Goal: Complete application form: Complete application form

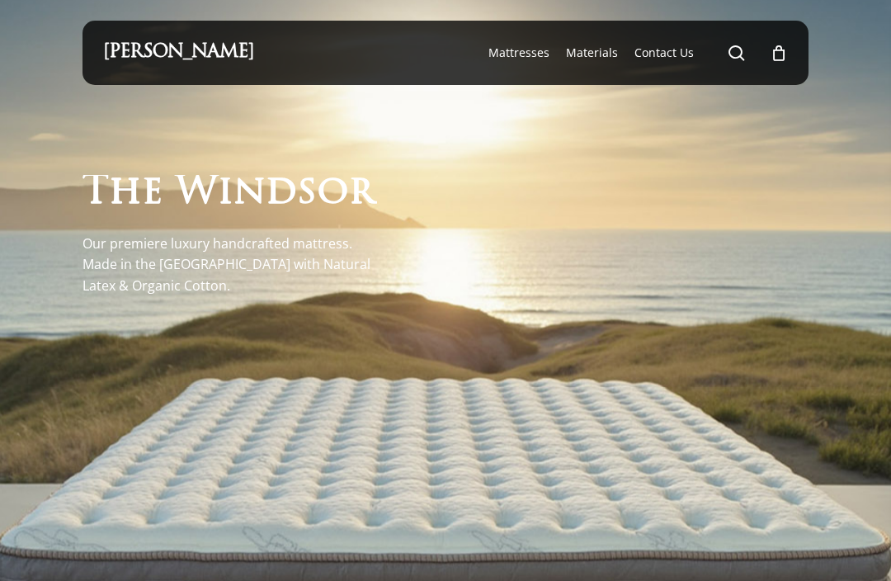
scroll to position [3, 0]
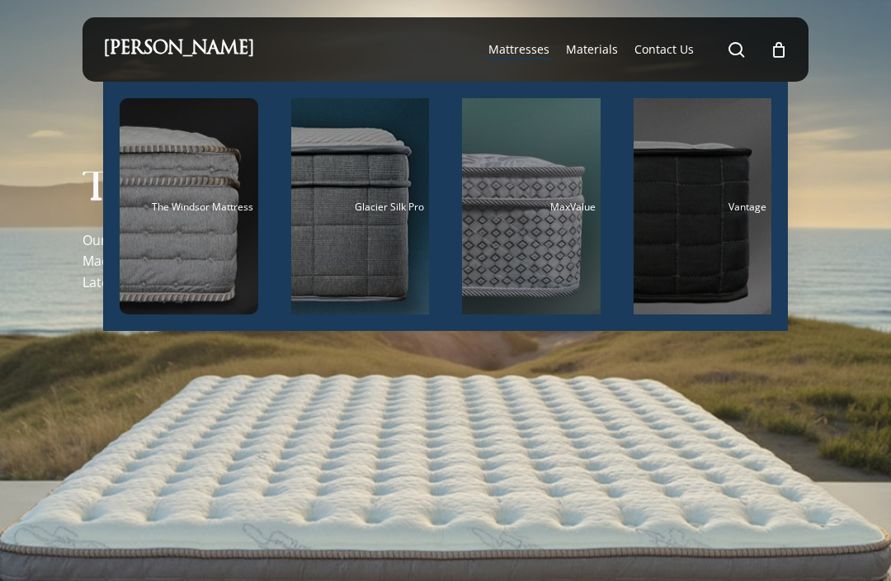
click at [370, 284] on div "Main Menu" at bounding box center [360, 206] width 139 height 216
click at [703, 277] on div "Main Menu" at bounding box center [702, 206] width 139 height 216
click at [162, 235] on div "Main Menu" at bounding box center [189, 206] width 139 height 216
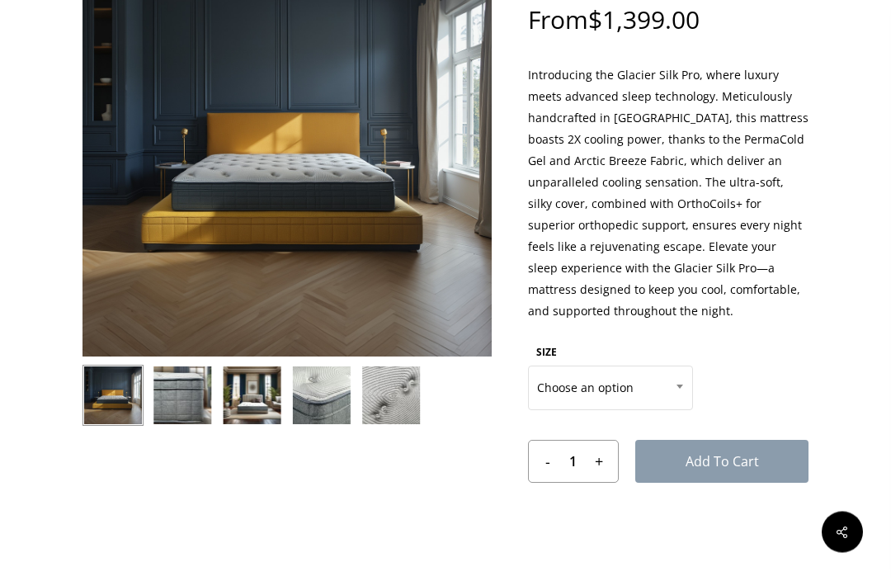
scroll to position [156, 0]
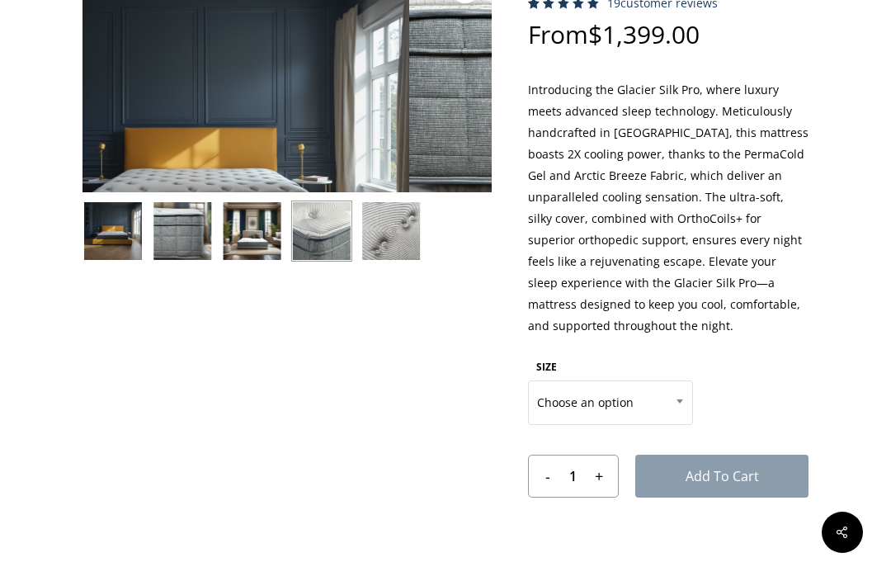
click at [336, 424] on div "🔍" at bounding box center [286, 301] width 409 height 679
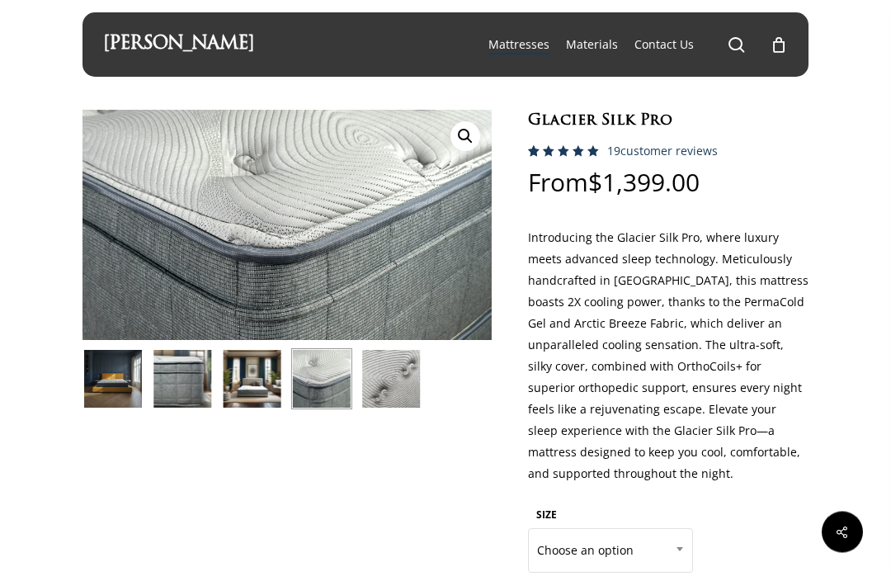
scroll to position [0, 0]
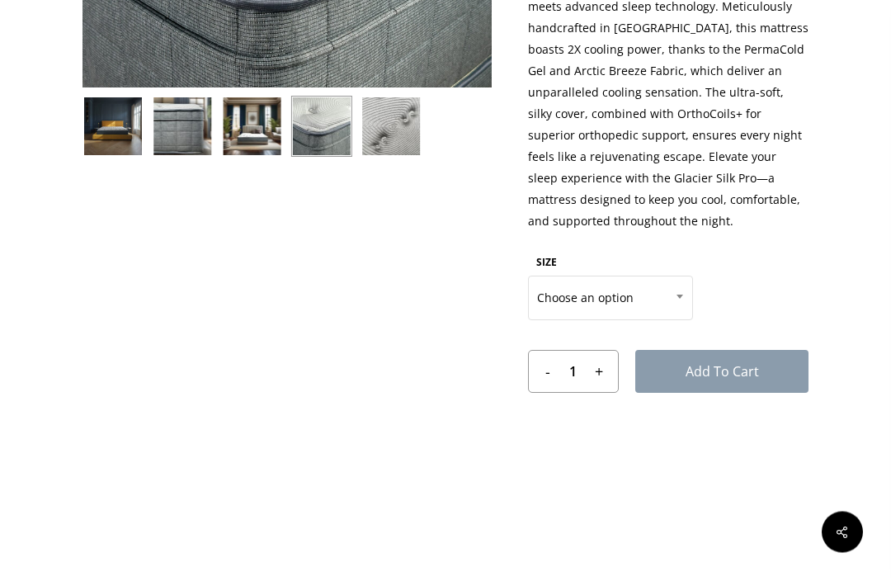
click at [623, 298] on span "Choose an option" at bounding box center [610, 298] width 163 height 35
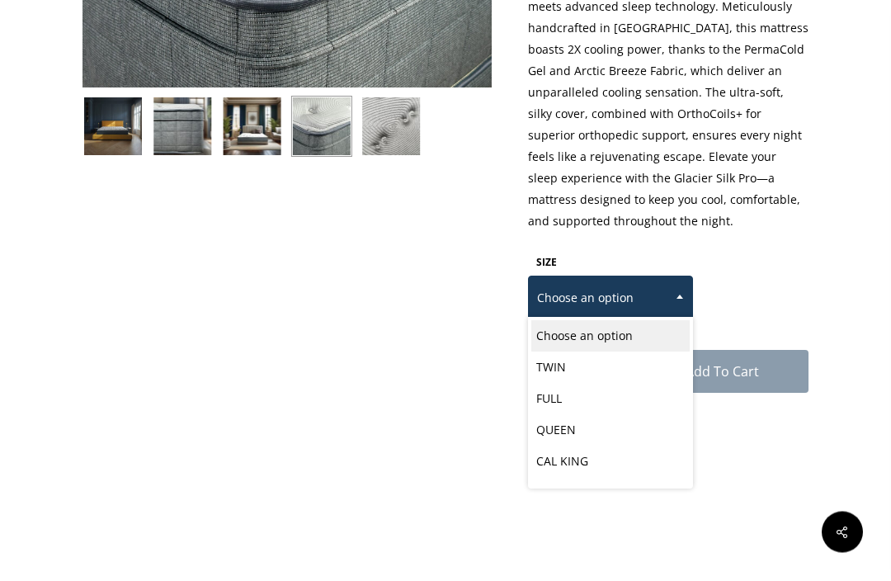
scroll to position [261, 0]
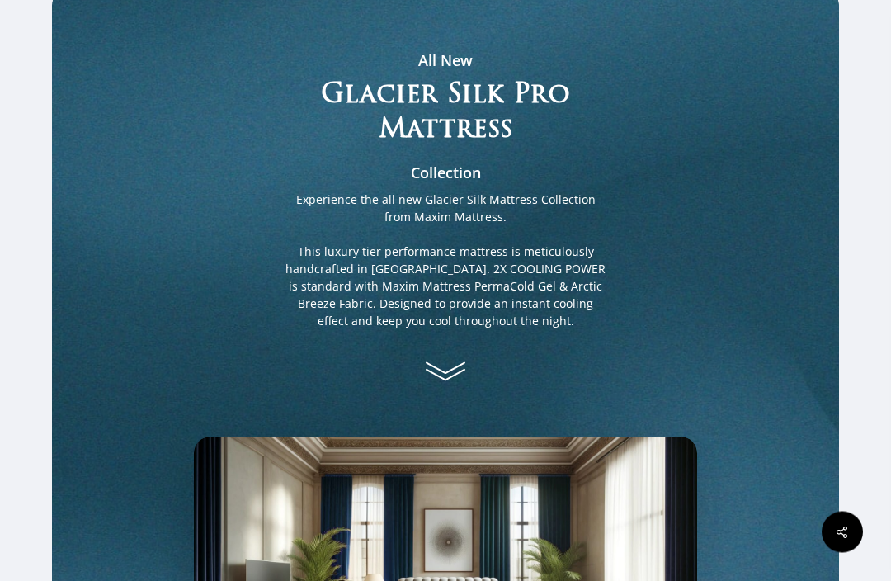
scroll to position [905, 0]
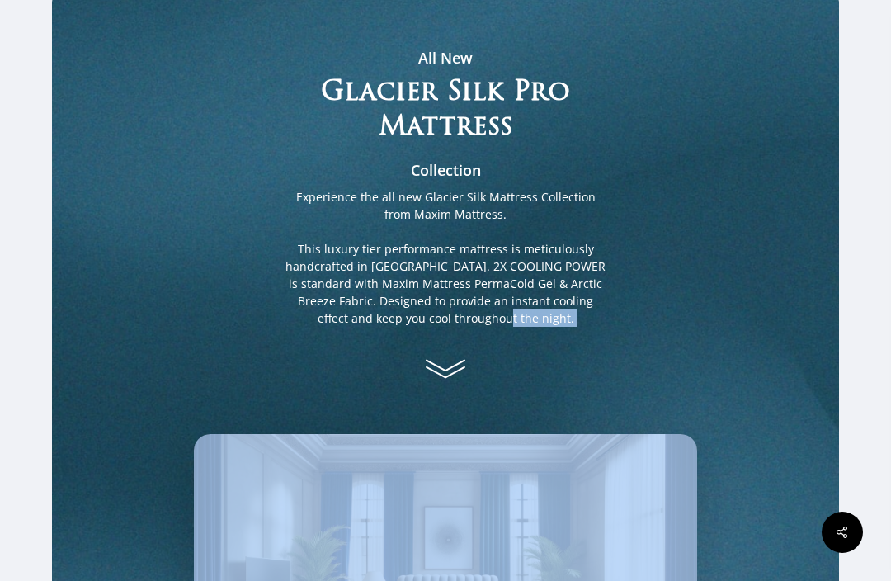
click at [773, 386] on div "All New Glacier Silk Pro Mattress Collection Experience the all new Glacier Sil…" at bounding box center [445, 381] width 787 height 791
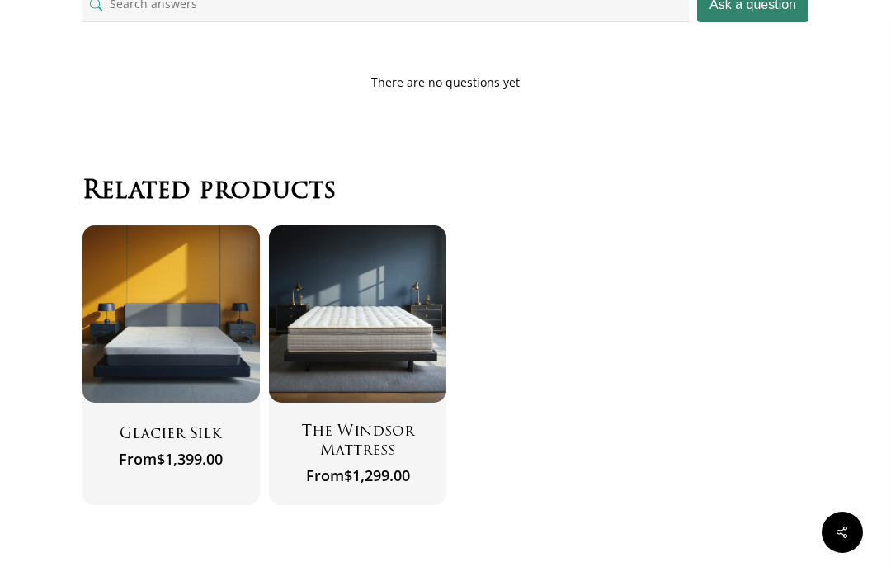
scroll to position [5556, 0]
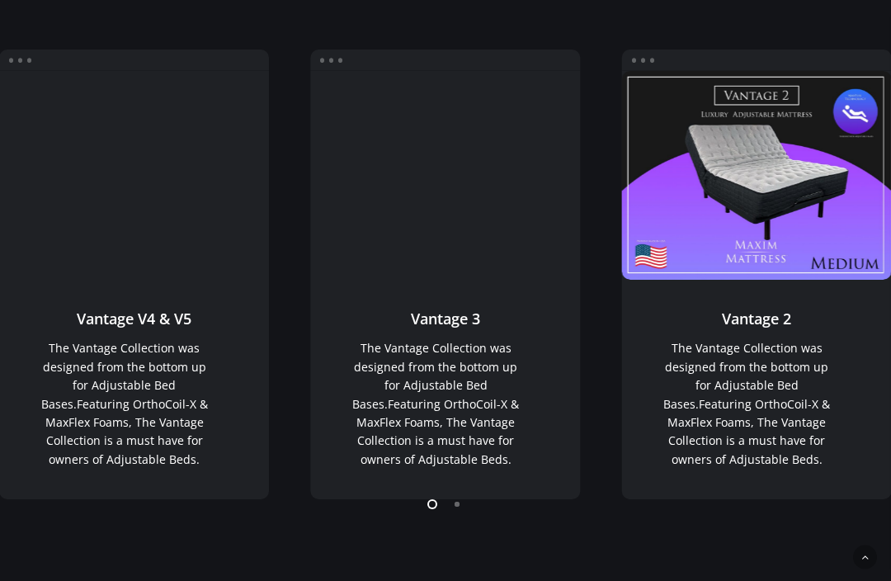
scroll to position [1080, 0]
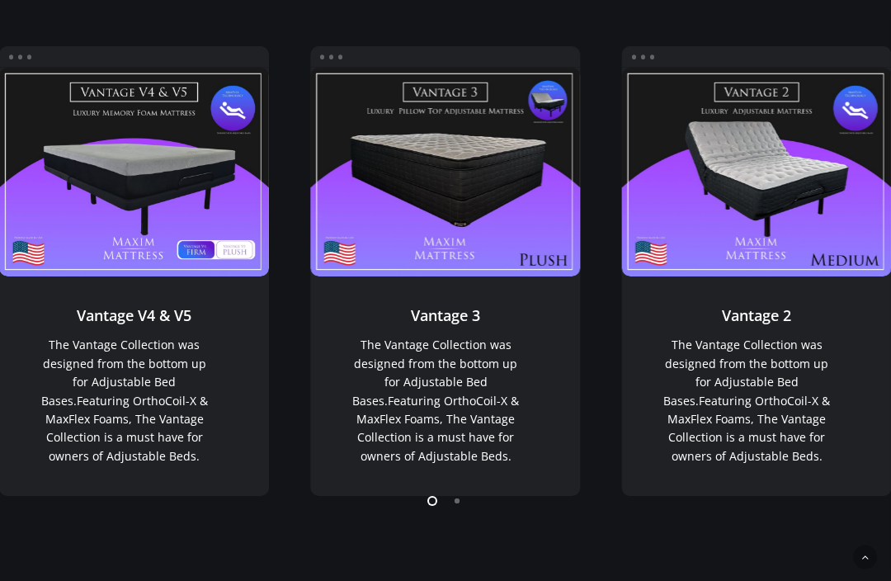
click at [27, 255] on link "Vantage V4 & V5" at bounding box center [134, 172] width 270 height 209
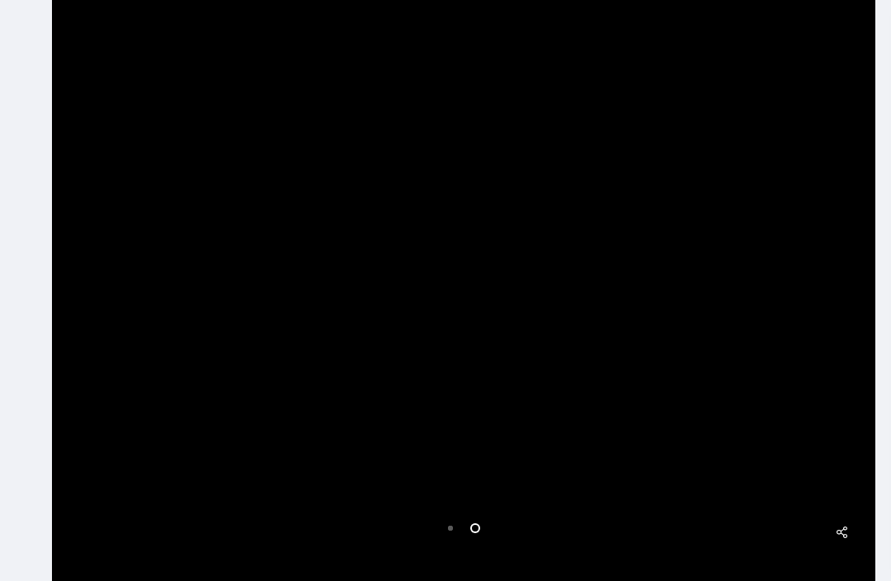
scroll to position [288, 0]
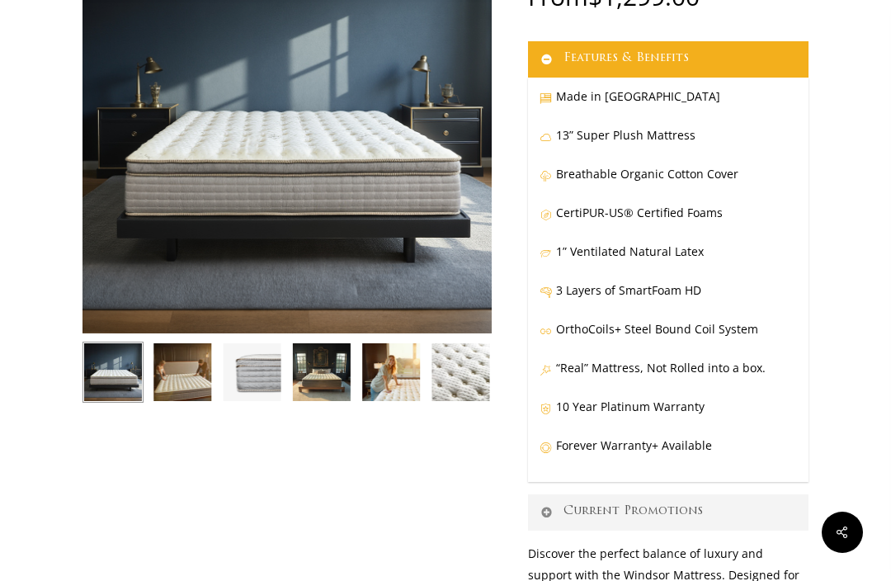
scroll to position [191, 0]
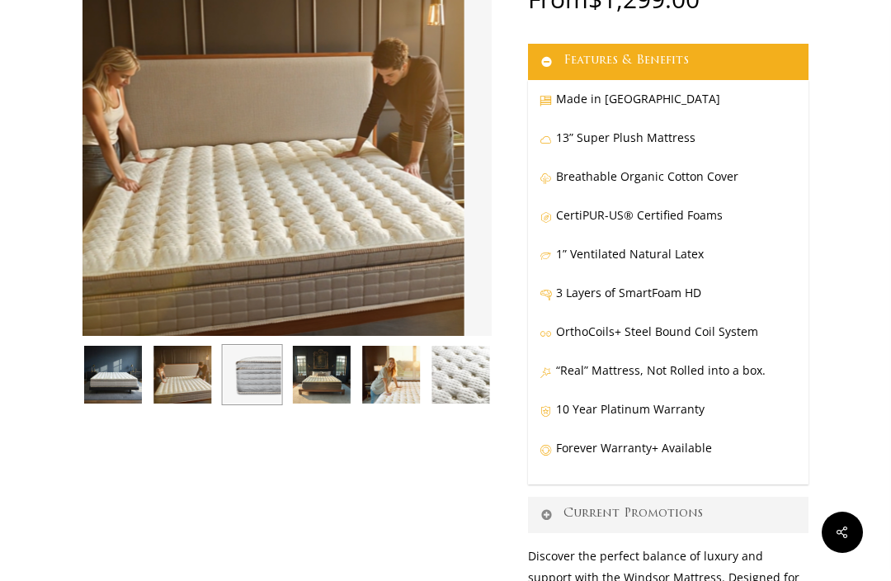
click at [266, 377] on img at bounding box center [252, 374] width 61 height 61
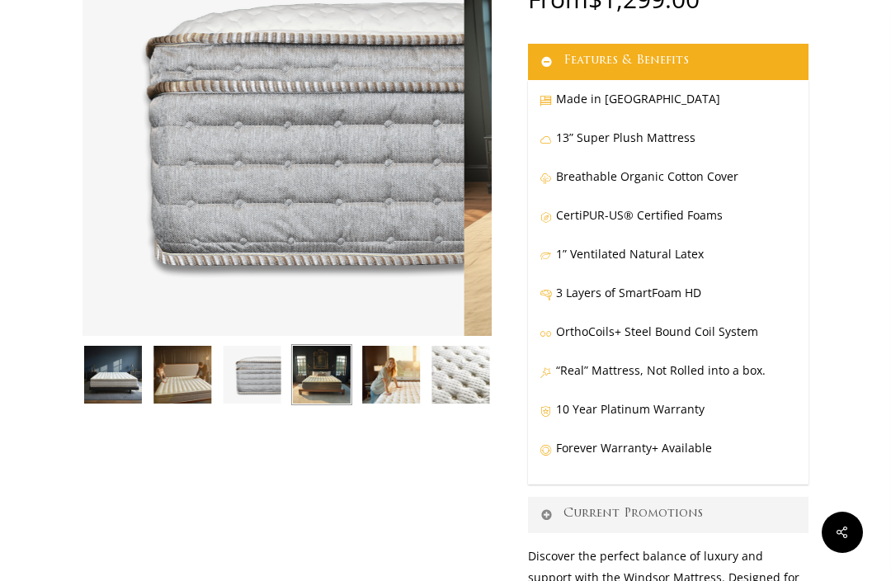
click at [322, 386] on img at bounding box center [321, 374] width 61 height 61
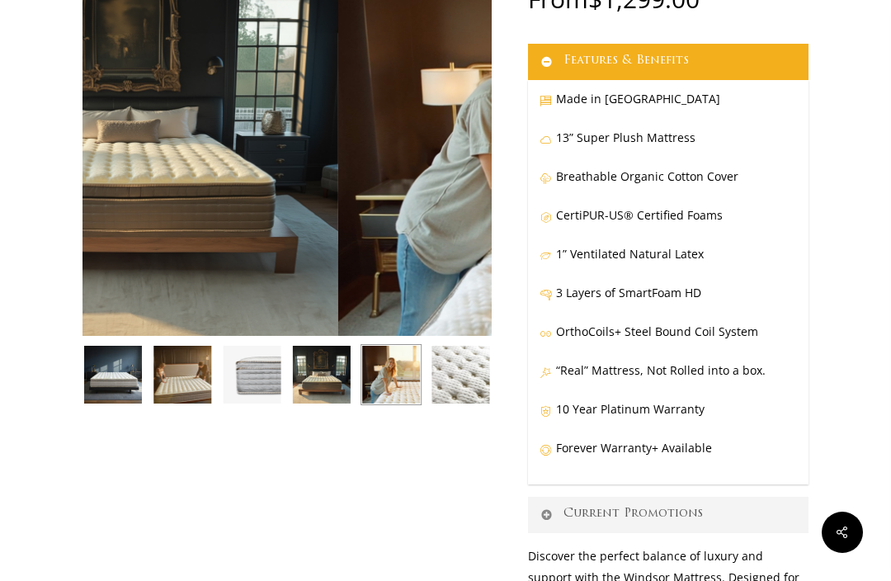
click at [385, 382] on img at bounding box center [390, 374] width 61 height 61
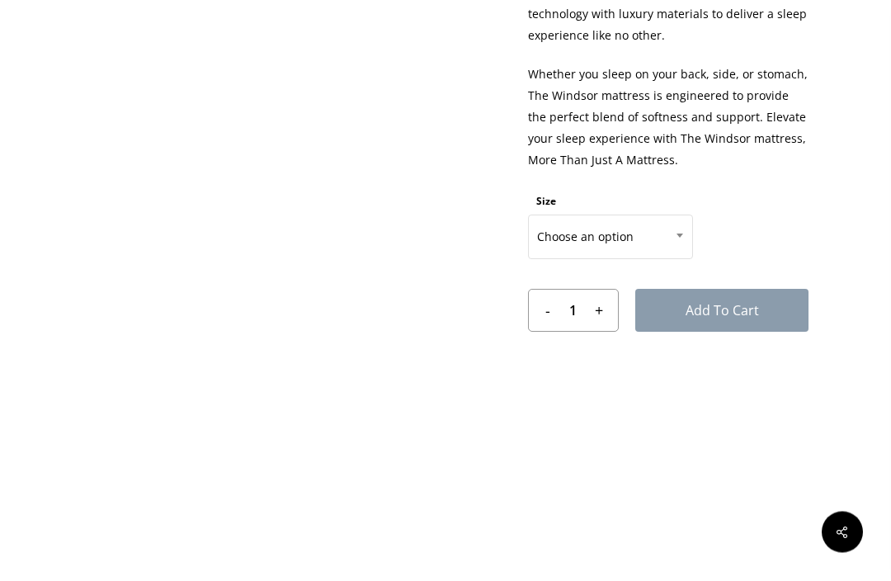
scroll to position [819, 0]
click at [618, 251] on span "Choose an option" at bounding box center [610, 236] width 163 height 35
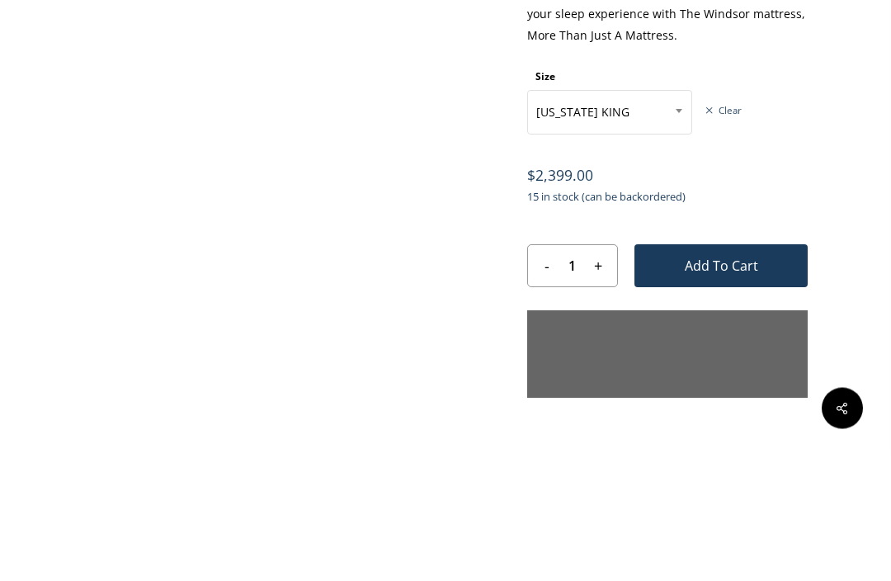
scroll to position [943, 1]
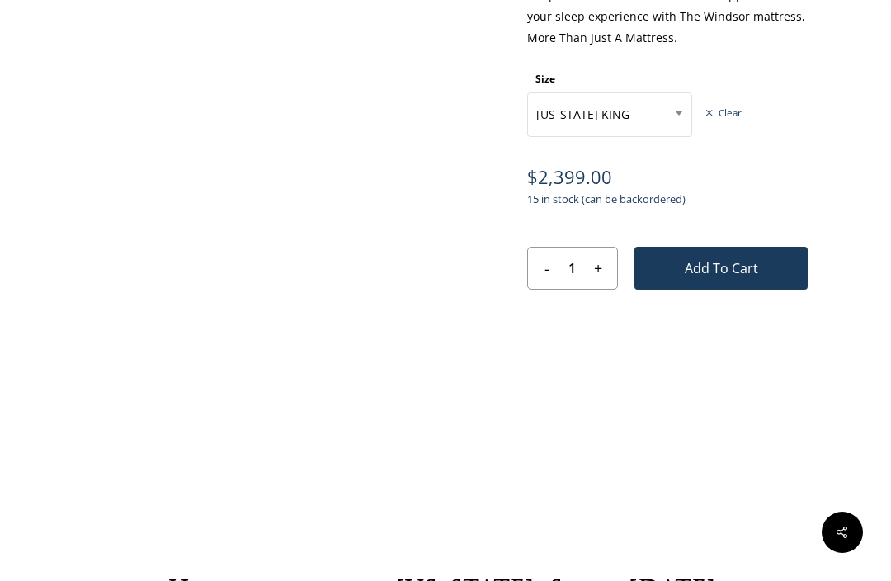
click at [639, 121] on span "CALIFORNIA KING" at bounding box center [609, 114] width 163 height 35
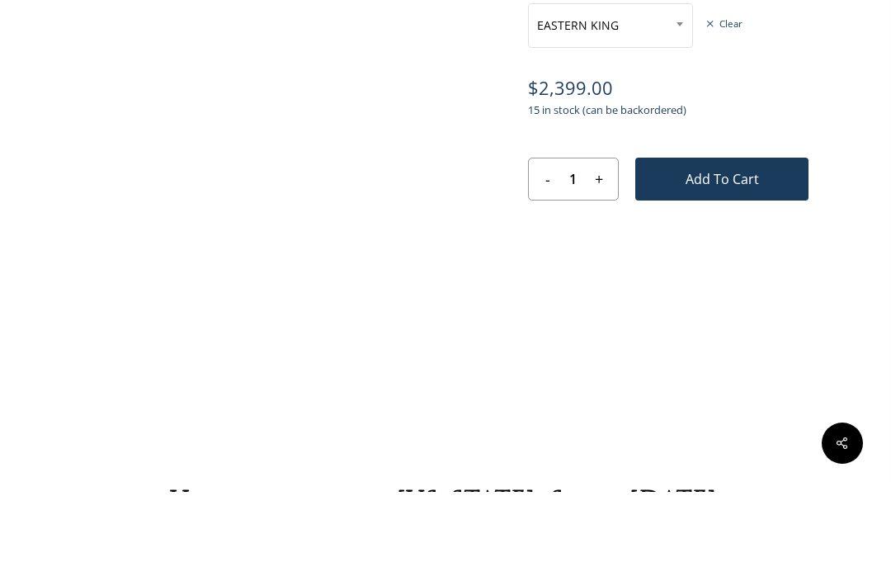
scroll to position [1032, 0]
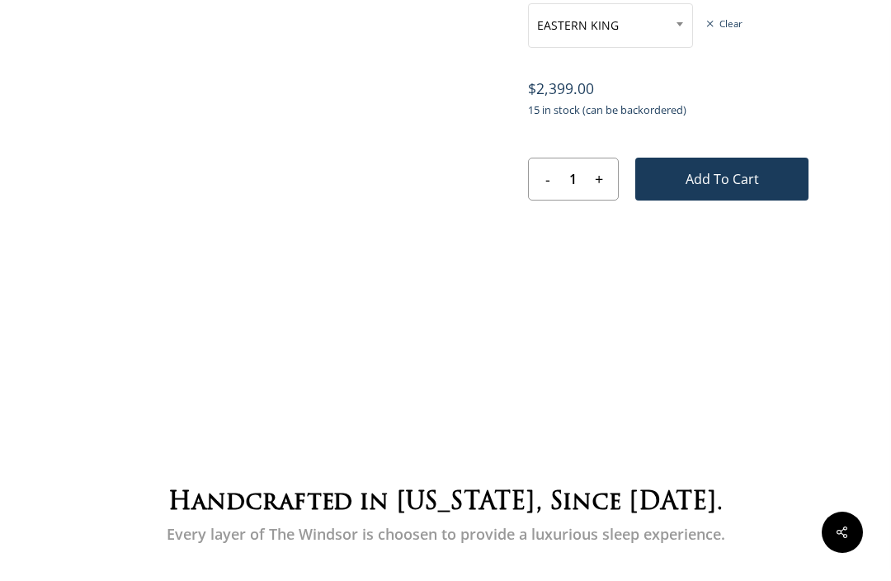
click at [629, 38] on span "EASTERN KING" at bounding box center [610, 25] width 163 height 35
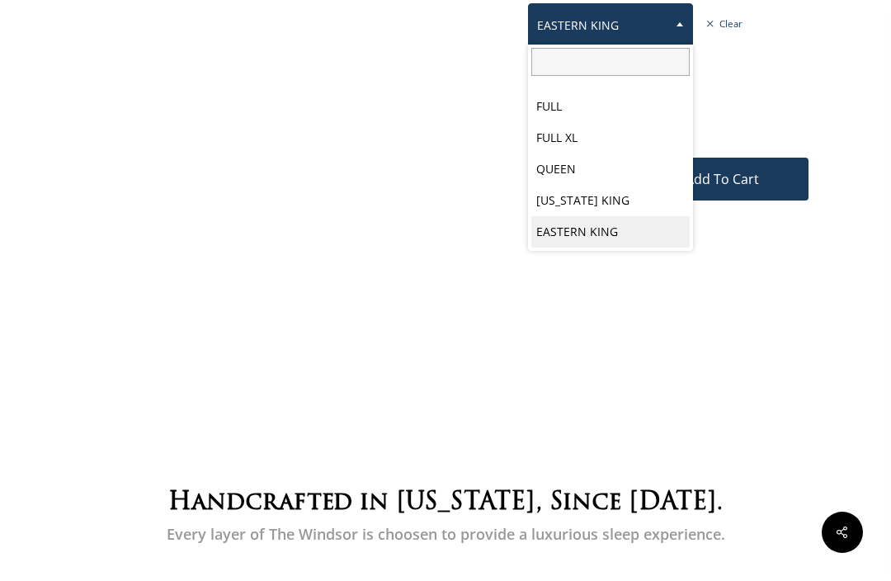
scroll to position [86, 0]
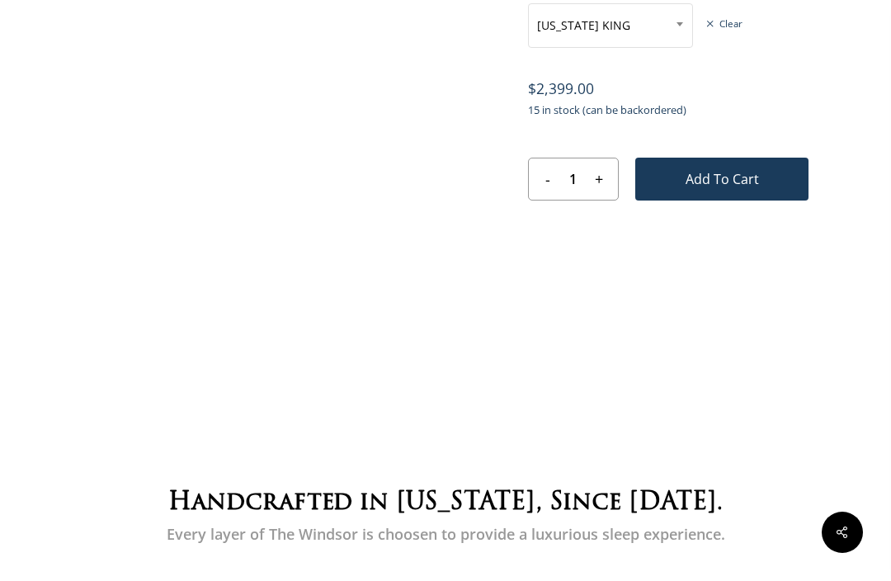
click at [626, 36] on span "CALIFORNIA KING" at bounding box center [610, 25] width 163 height 35
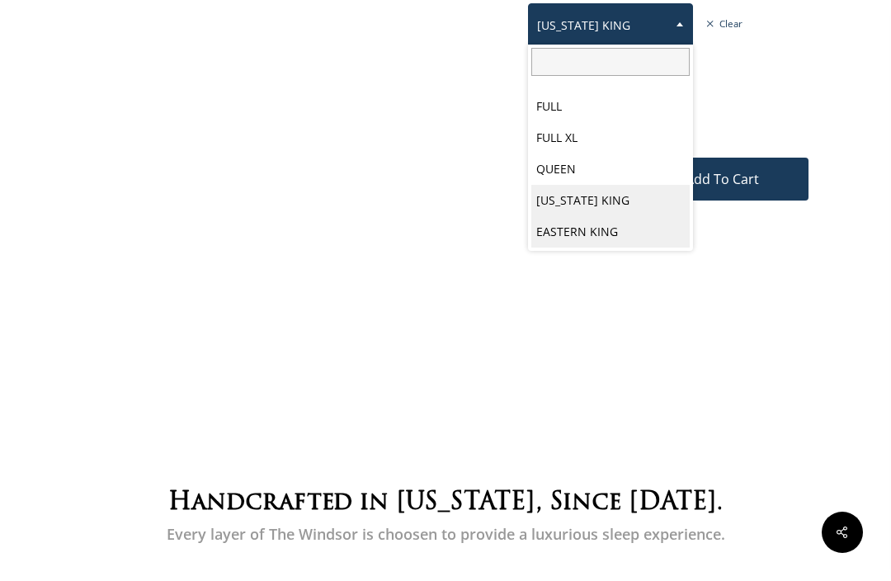
select select "EASTERN KING"
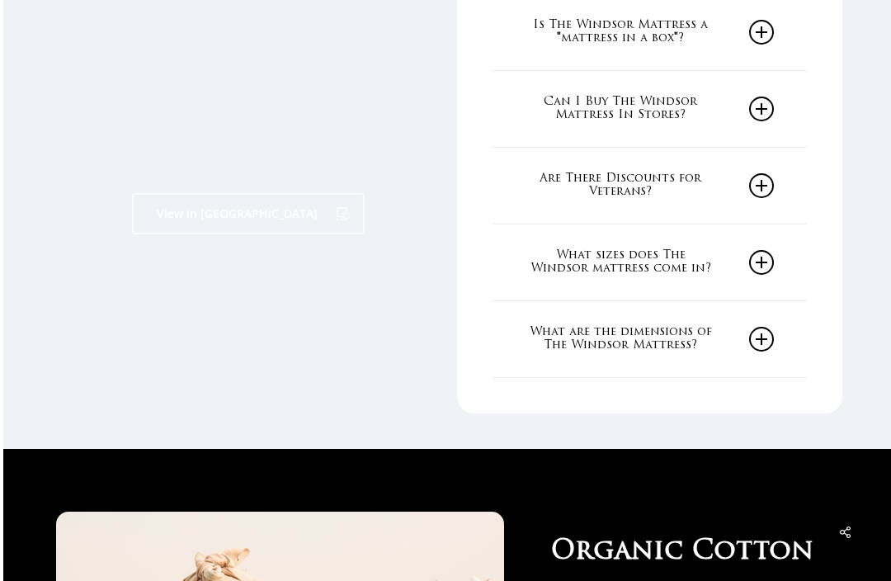
scroll to position [2664, 0]
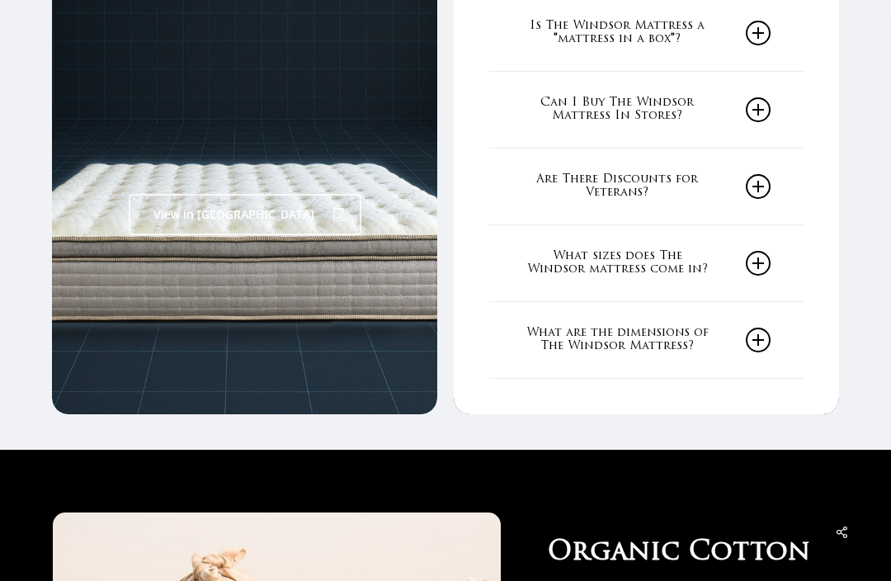
click at [769, 176] on link "Are There Discounts for Veterans?" at bounding box center [646, 186] width 248 height 76
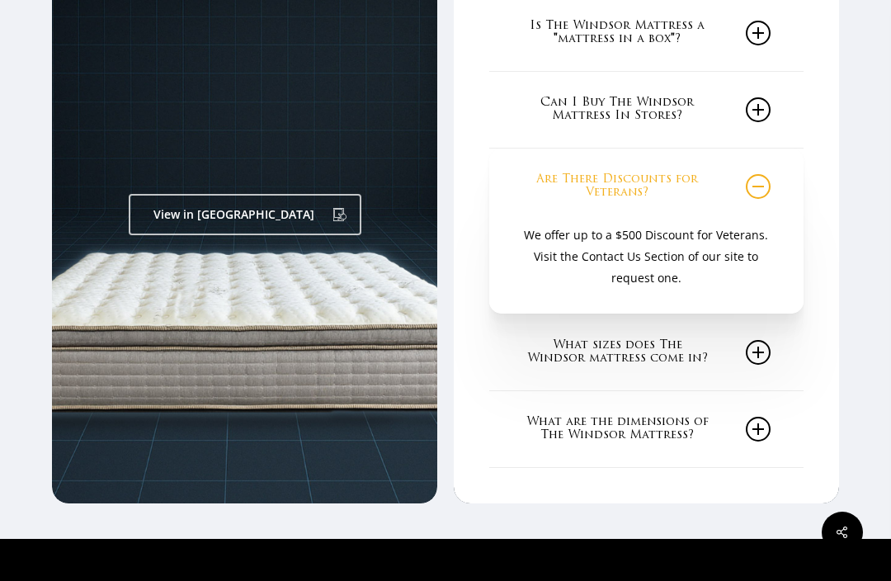
click at [750, 340] on icon at bounding box center [757, 352] width 25 height 25
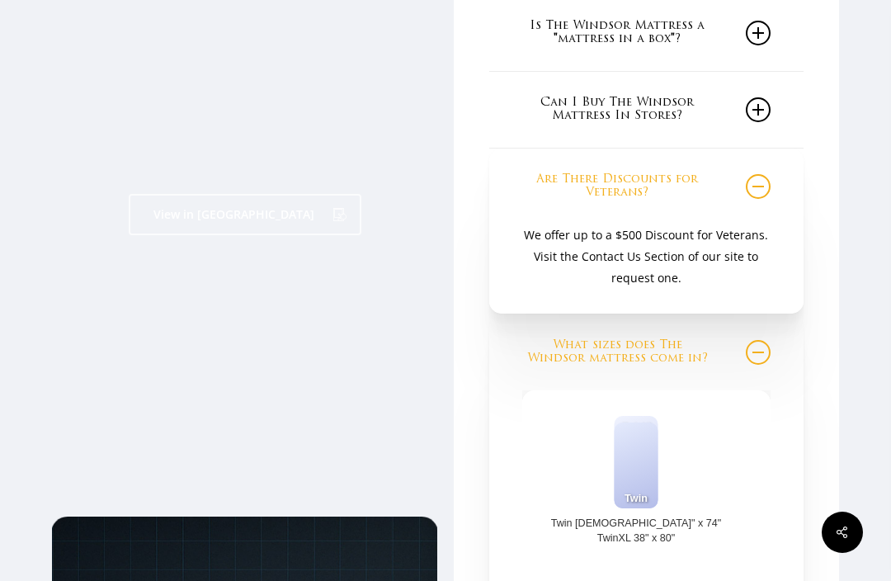
click at [769, 94] on link "Can I Buy The Windsor Mattress In Stores?" at bounding box center [646, 110] width 248 height 76
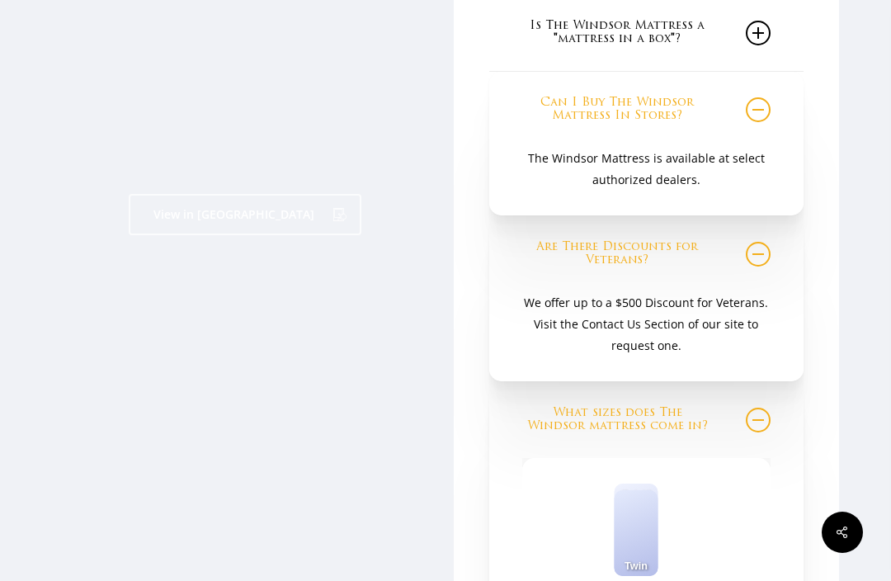
click at [756, 29] on link "Is The Windsor Mattress a "mattress in a box"?" at bounding box center [646, 33] width 248 height 76
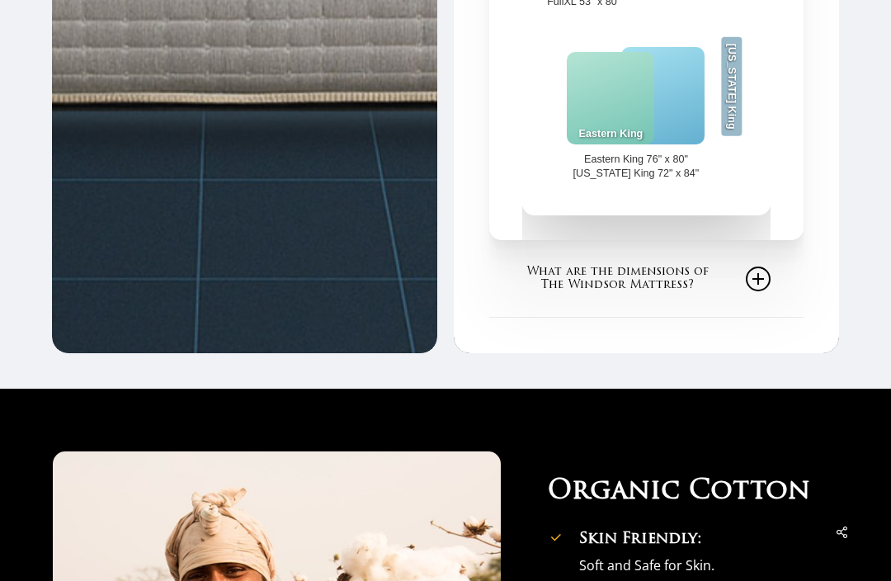
click at [759, 267] on icon at bounding box center [757, 279] width 25 height 25
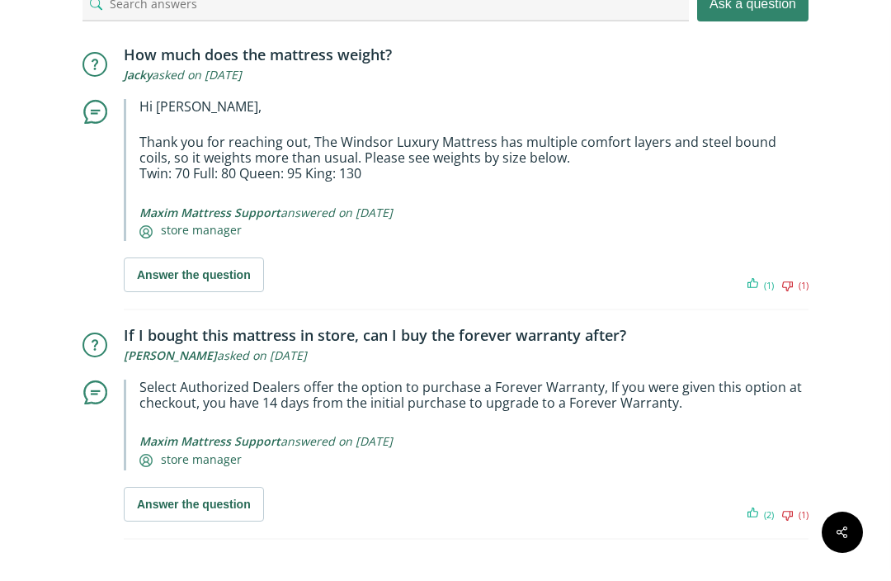
scroll to position [11505, 0]
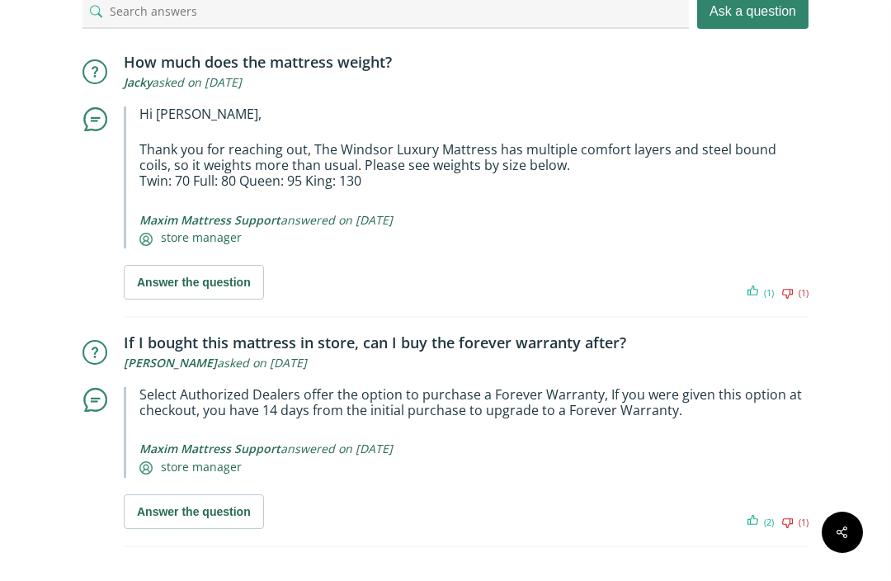
click at [842, 526] on link "Share" at bounding box center [842, 526] width 0 height 0
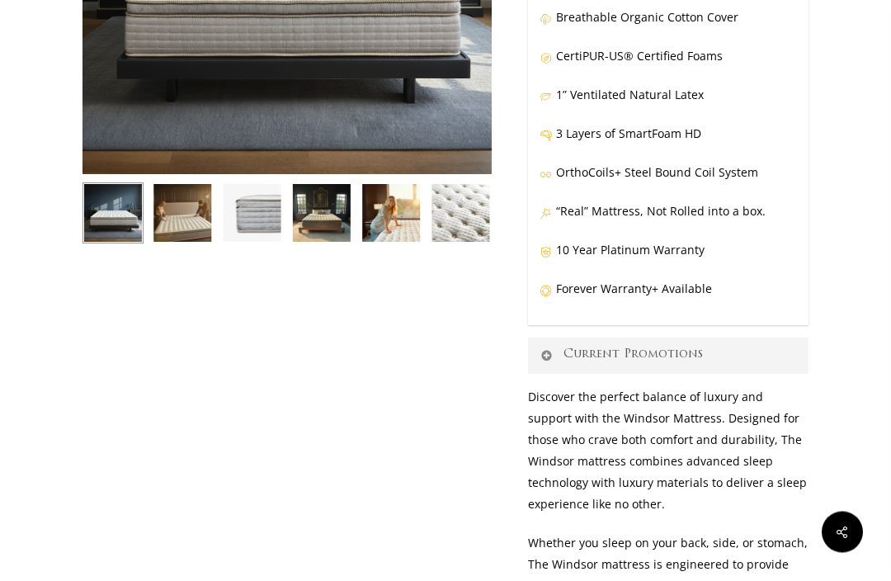
scroll to position [0, 0]
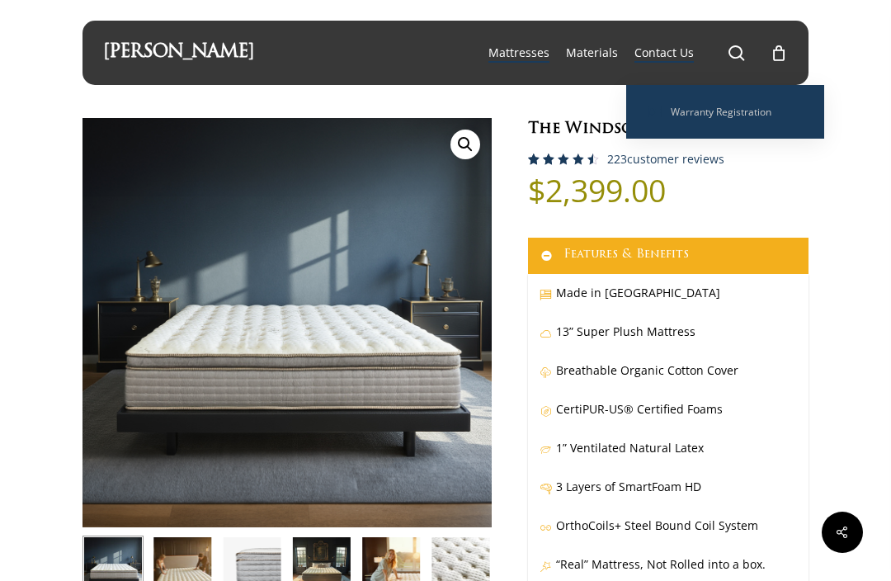
click at [689, 60] on span "Contact Us" at bounding box center [663, 53] width 59 height 16
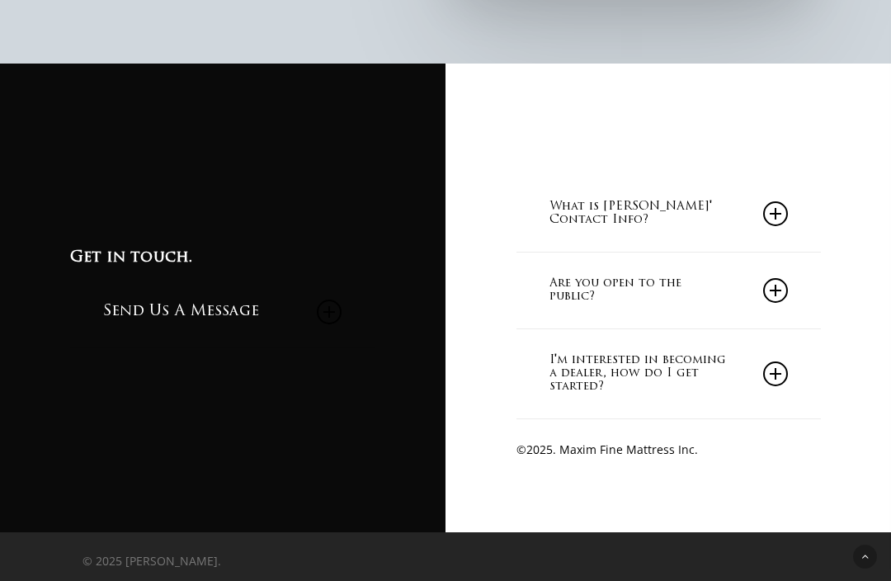
scroll to position [1325, 0]
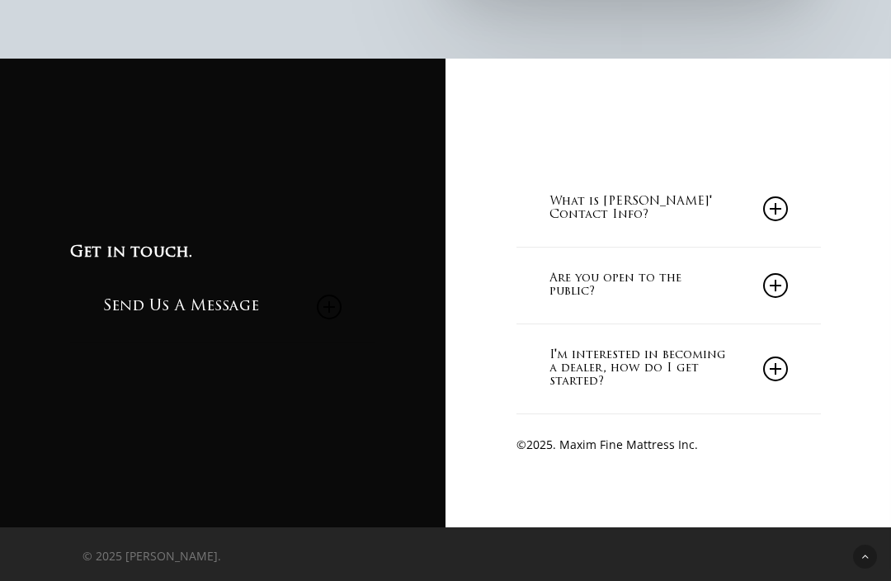
click at [765, 222] on icon at bounding box center [775, 209] width 25 height 25
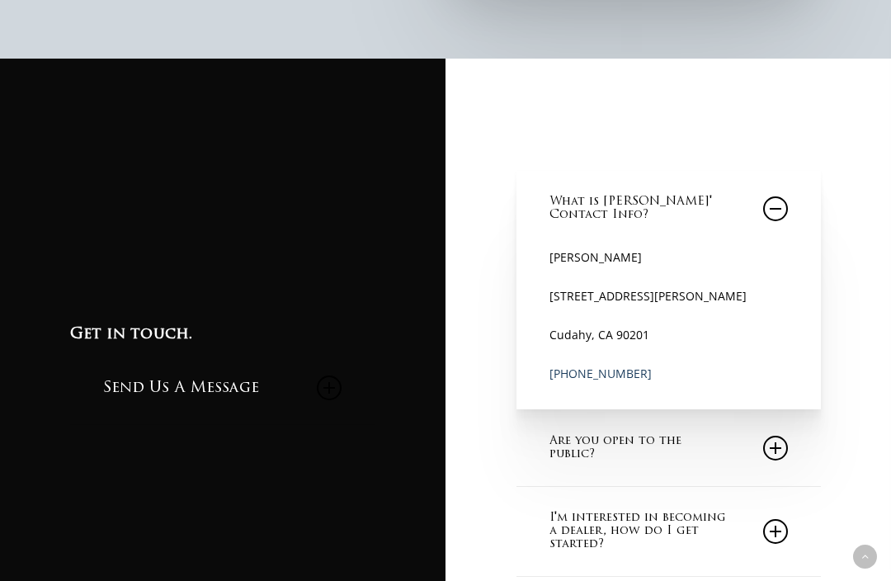
scroll to position [1326, 0]
click at [784, 486] on link "Are you open to the public?" at bounding box center [667, 448] width 237 height 76
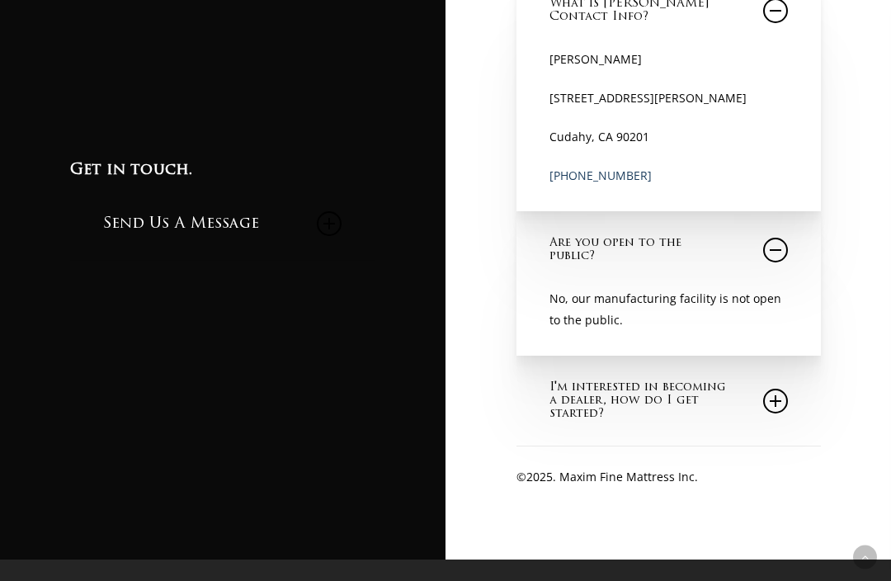
scroll to position [1555, 0]
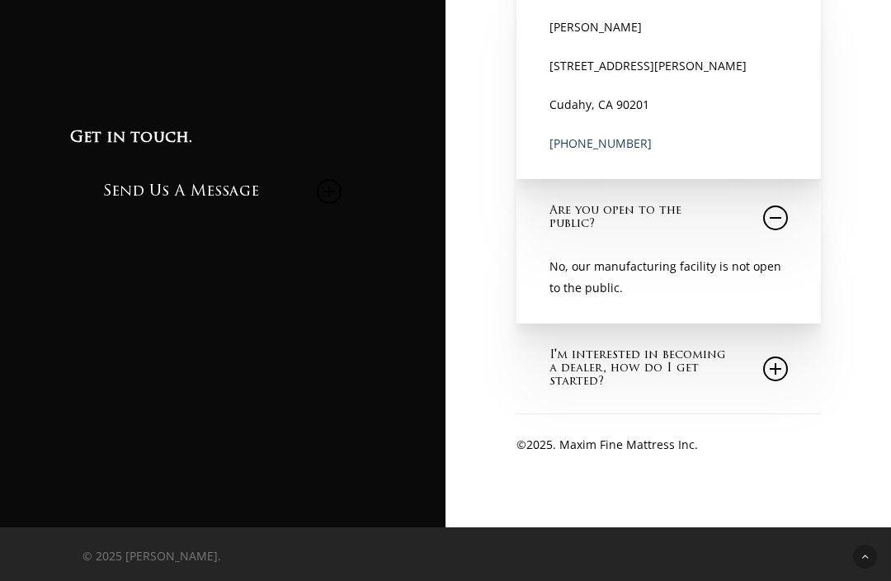
click at [775, 382] on icon at bounding box center [775, 369] width 25 height 25
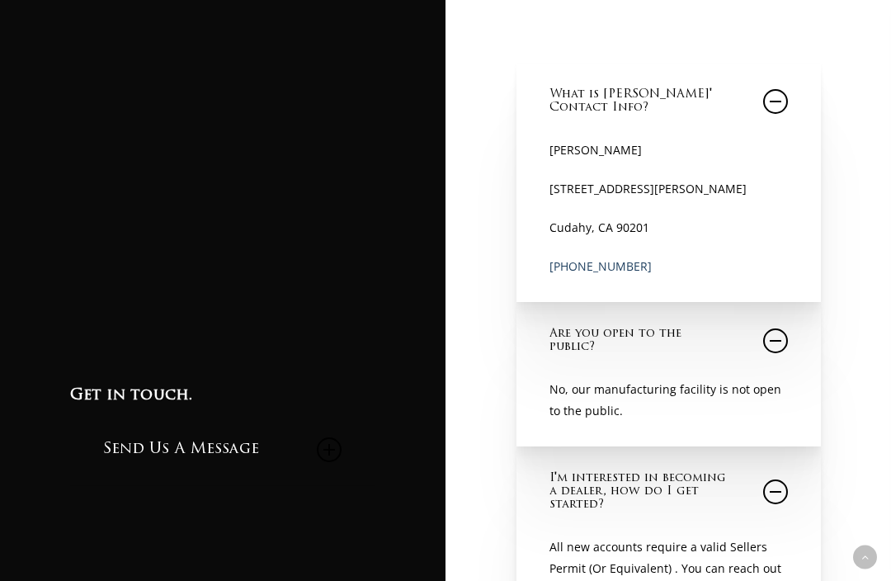
scroll to position [1431, 0]
click at [340, 463] on icon at bounding box center [329, 451] width 25 height 25
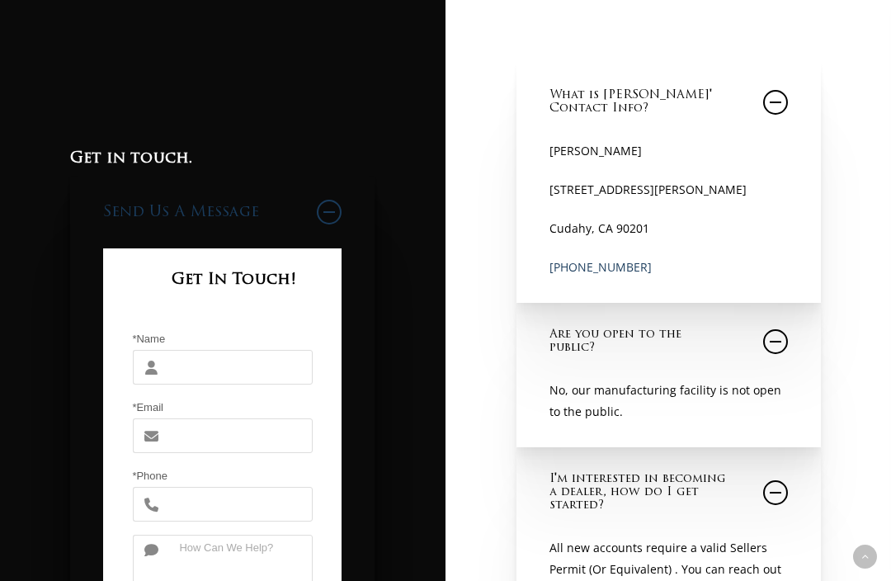
scroll to position [1432, 0]
click at [218, 384] on input "*Name" at bounding box center [239, 367] width 143 height 35
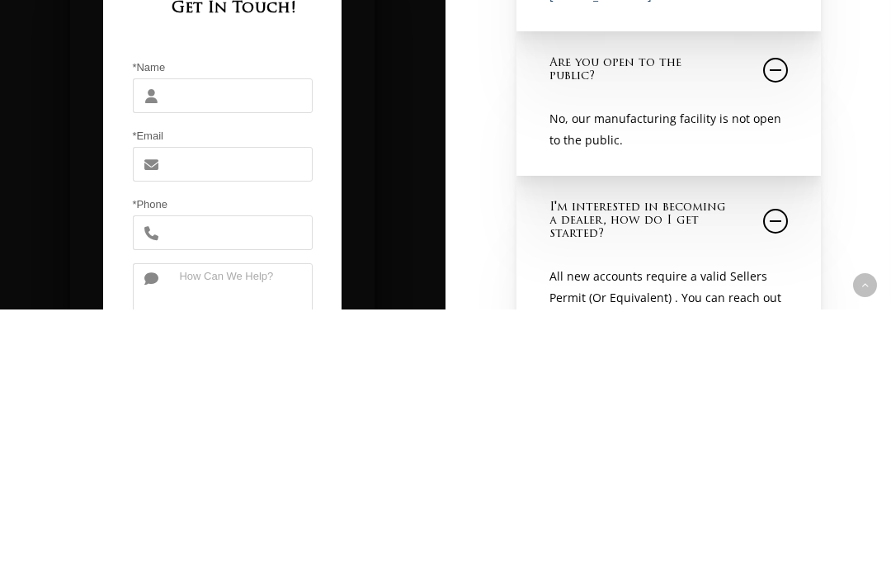
type input "[PERSON_NAME]"
click at [271, 419] on input "[EMAIL_ADDRESS][DOMAIN_NAME]" at bounding box center [239, 436] width 143 height 35
type input "[EMAIL_ADDRESS][DOMAIN_NAME]"
click at [224, 487] on input "*Phone" at bounding box center [239, 504] width 143 height 35
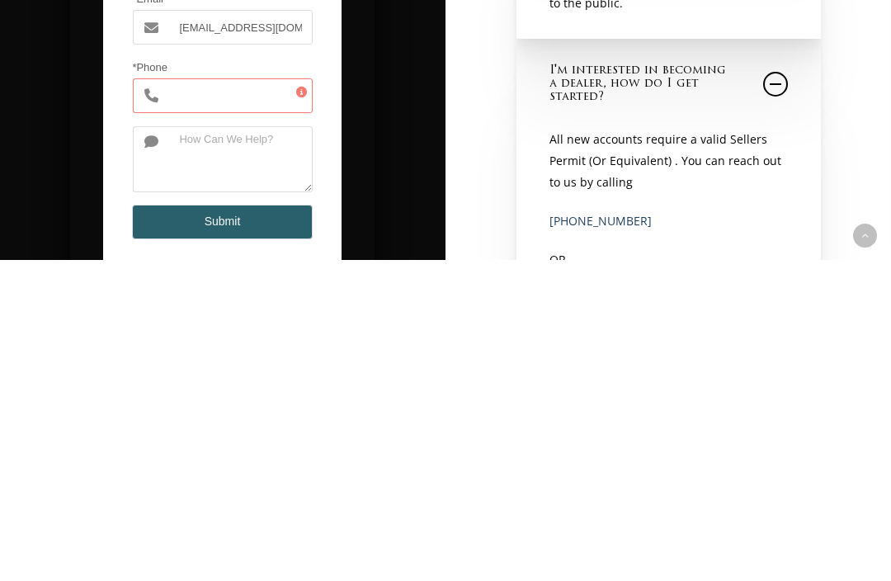
type input "6572076642"
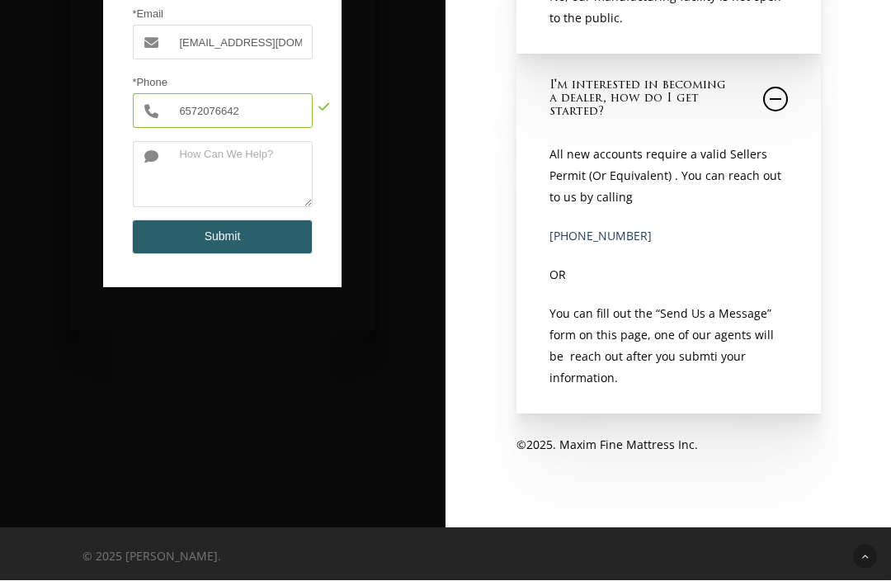
click at [236, 208] on textarea at bounding box center [239, 175] width 143 height 66
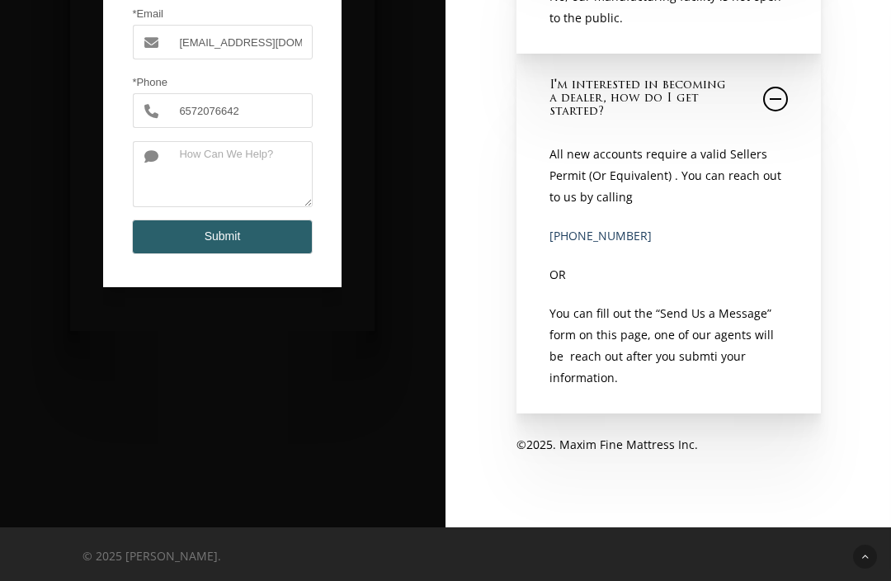
paste textarea "Hello, How are you? My name’s Whitney Krainock, I am a little embarrassed to be…"
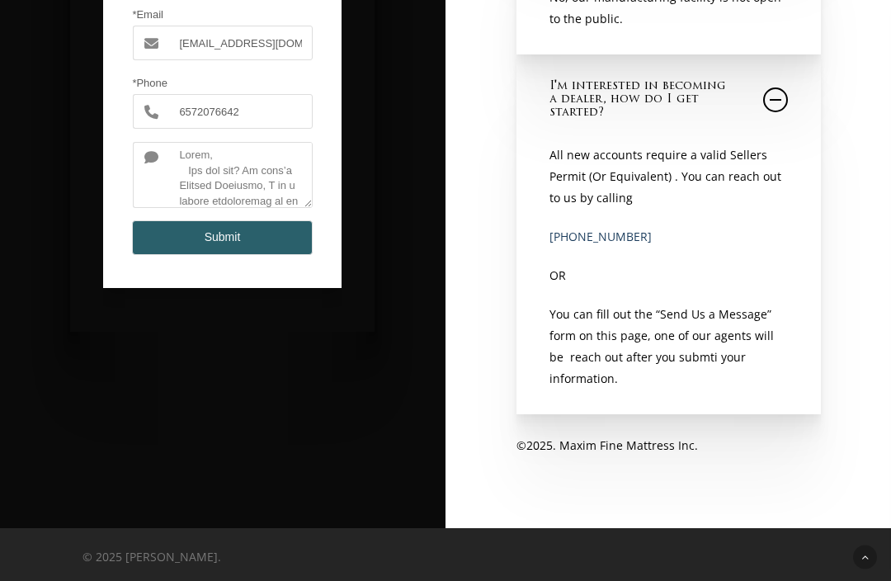
scroll to position [2498, 0]
type textarea "Hello, How are you? My name’s Whitney Krainock, I am a little embarrassed to be…"
click at [242, 255] on button "Submit" at bounding box center [222, 237] width 180 height 35
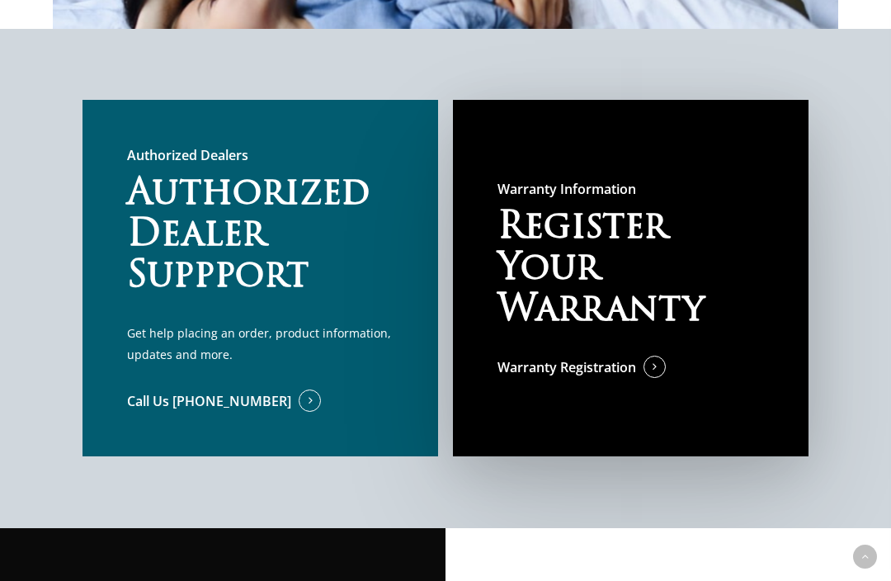
scroll to position [857, 0]
click at [633, 378] on link "Warranty Registration" at bounding box center [581, 366] width 168 height 21
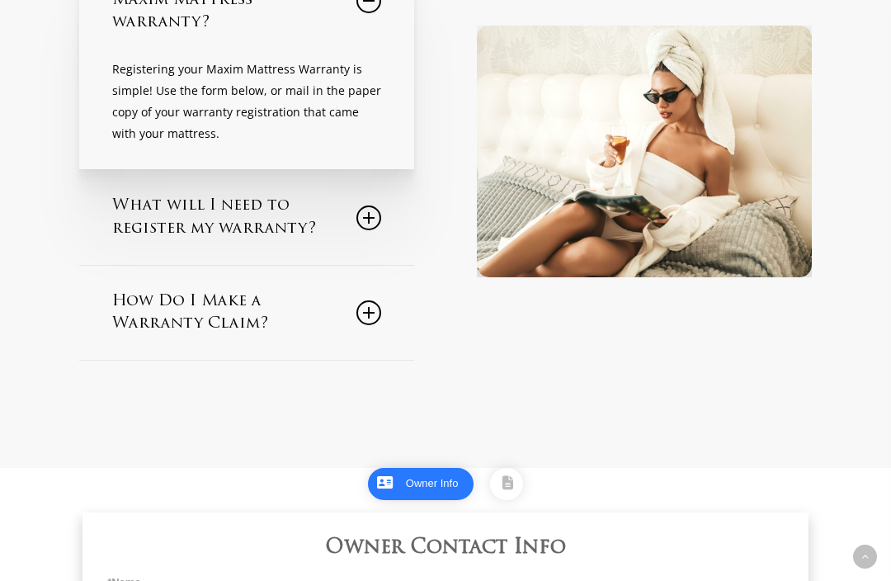
scroll to position [299, 0]
click at [367, 215] on icon at bounding box center [368, 218] width 25 height 25
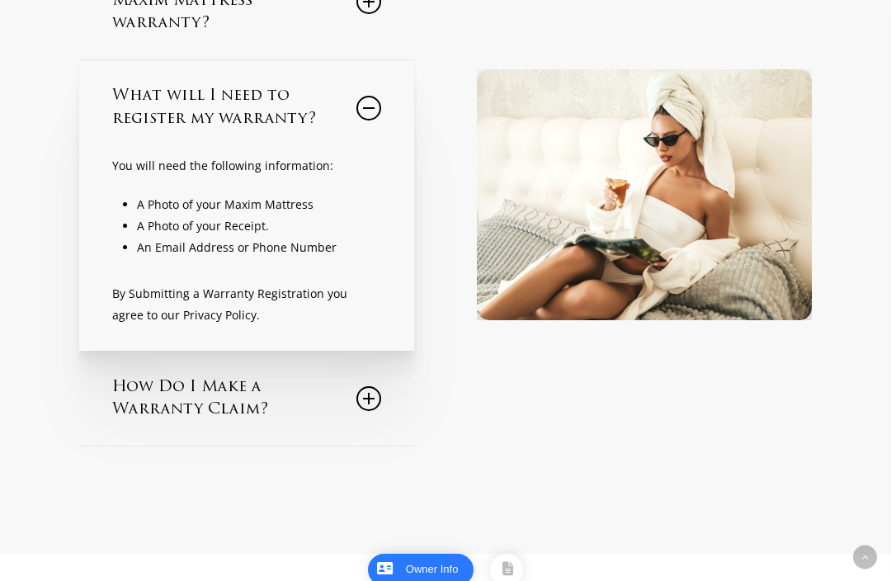
click at [381, 391] on link "How Do I Make a Warranty Claim?" at bounding box center [246, 398] width 269 height 94
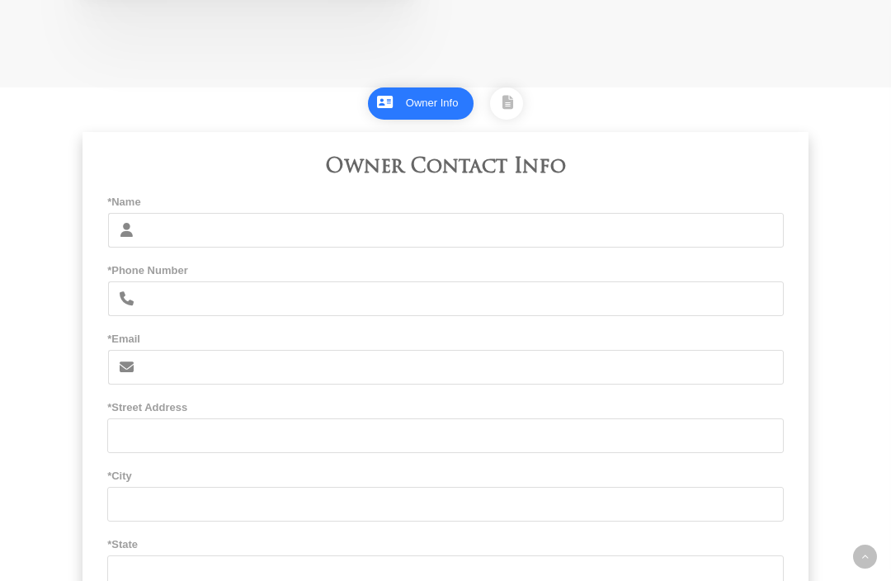
scroll to position [818, 0]
click at [454, 222] on input "*Name" at bounding box center [463, 230] width 640 height 35
type input "[PERSON_NAME]"
type input "6572076642"
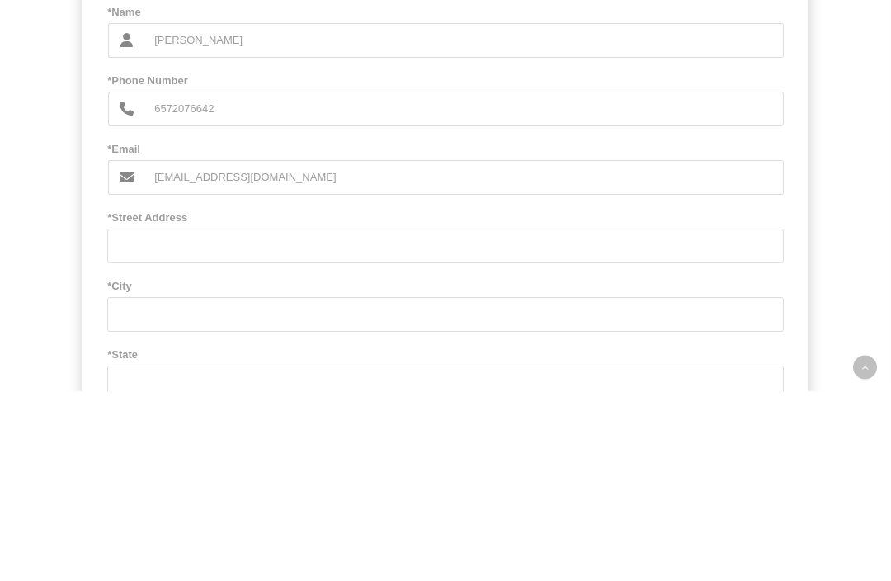
click at [347, 350] on input "[EMAIL_ADDRESS][DOMAIN_NAME]" at bounding box center [463, 367] width 640 height 35
type input "[EMAIL_ADDRESS][DOMAIN_NAME]"
click at [356, 418] on input "*Street Address" at bounding box center [445, 435] width 676 height 35
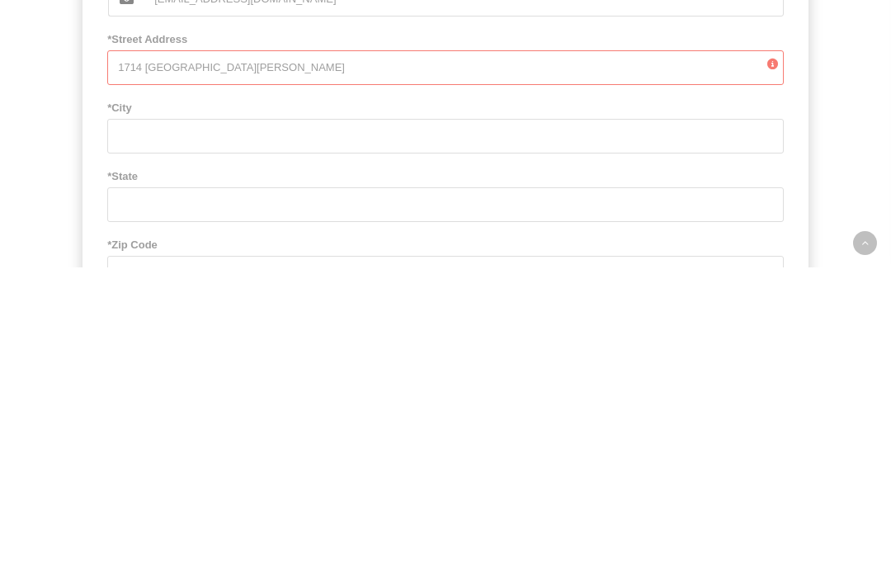
scroll to position [875, 0]
type input "1714 [GEOGRAPHIC_DATA][PERSON_NAME]"
click at [139, 430] on input "*City" at bounding box center [445, 447] width 676 height 35
type input "Placentia"
click at [280, 498] on input "*State" at bounding box center [445, 515] width 676 height 35
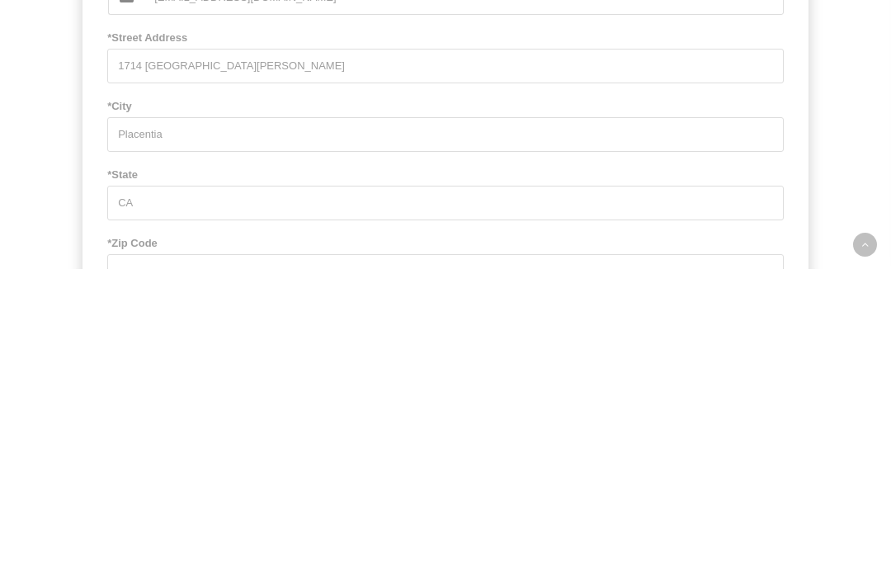
type input "CA"
click at [256, 566] on input "*Zip Code" at bounding box center [445, 583] width 676 height 35
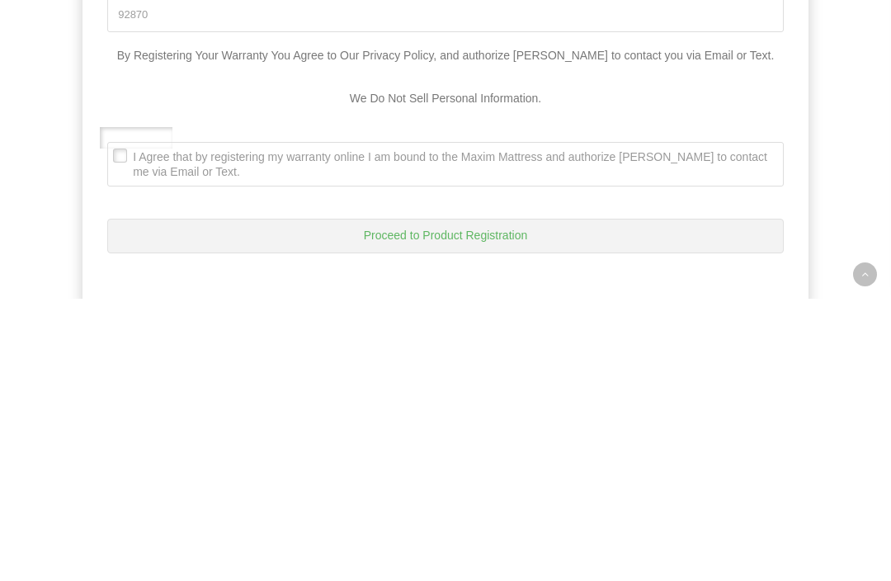
scroll to position [1167, 0]
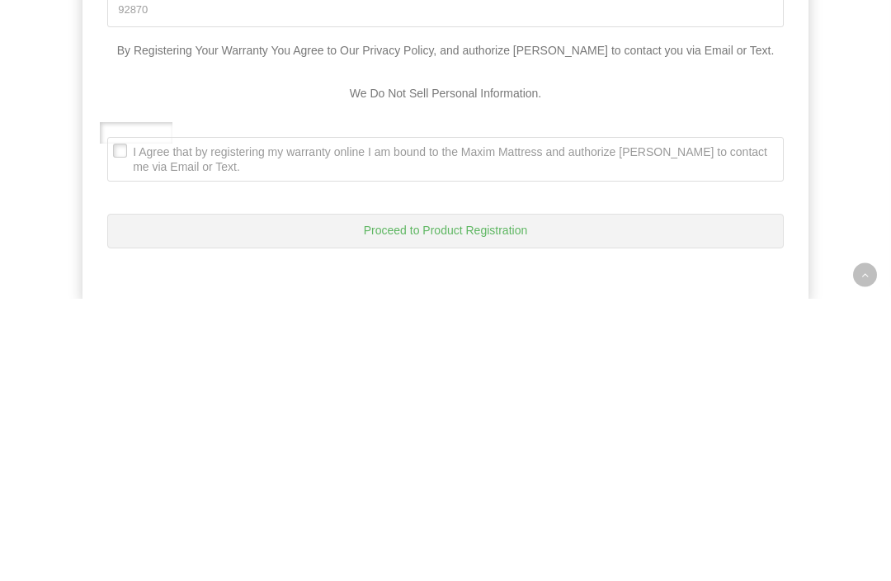
type input "92870"
click at [122, 426] on span "I Agree that by registering my warranty online I am bound to the Maxim Mattress…" at bounding box center [440, 441] width 665 height 30
click at [112, 421] on Text\ ". I Agree that by registering my warranty online I am bound to the Maxim Mattre…" at bounding box center [112, 421] width 0 height 0
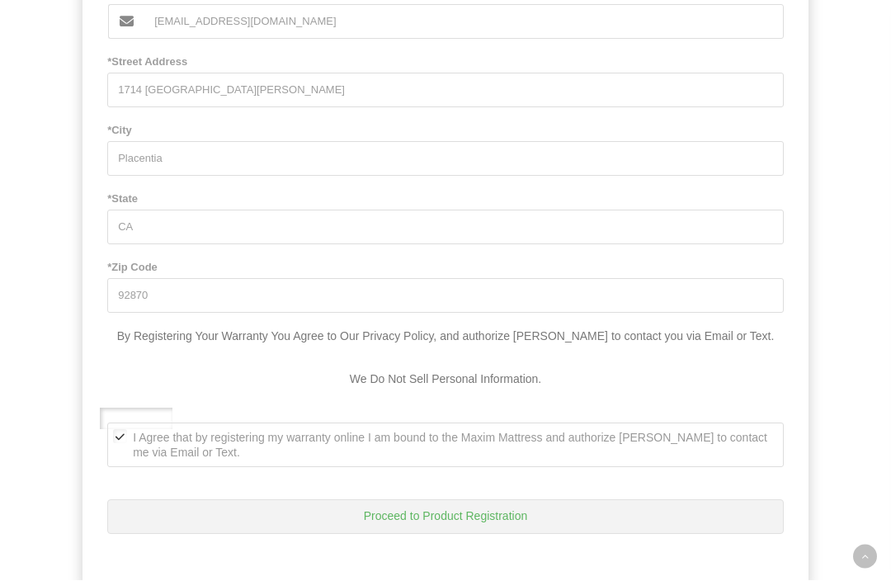
click at [101, 415] on link "Privacy Policy" at bounding box center [136, 418] width 73 height 21
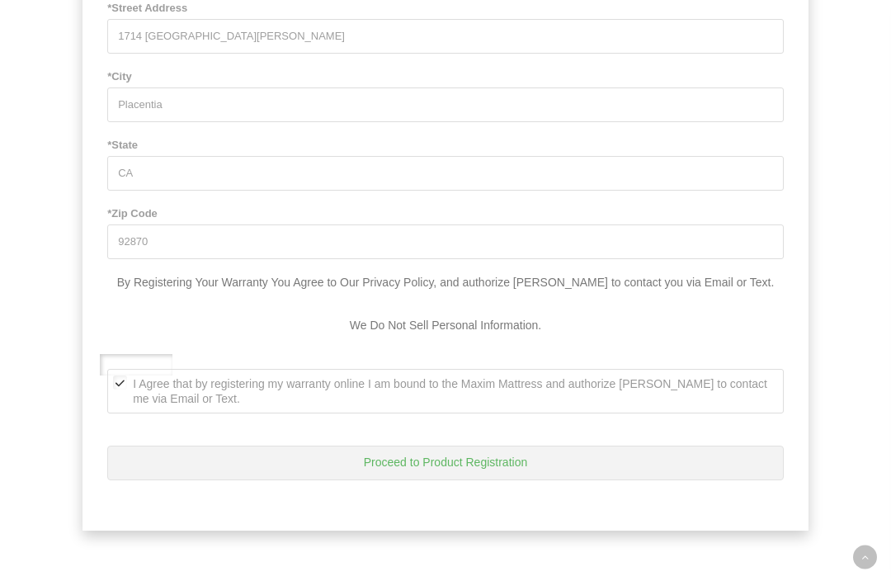
click at [110, 379] on span "I Agree that by registering my warranty online I am bound to the Maxim Mattress…" at bounding box center [440, 391] width 665 height 30
click at [112, 370] on Text\ ". I Agree that by registering my warranty online I am bound to the Maxim Mattre…" at bounding box center [112, 370] width 0 height 0
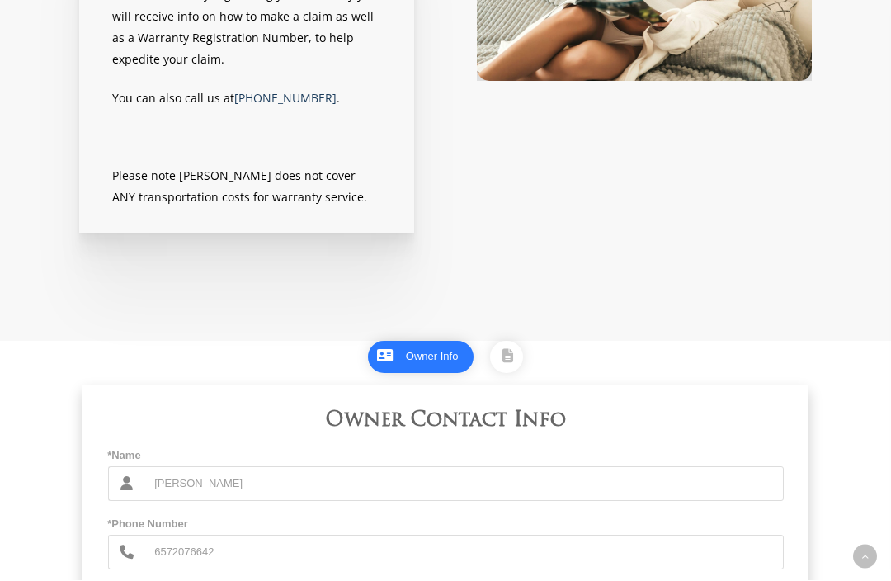
scroll to position [565, 0]
click at [0, 0] on div "Product Registration" at bounding box center [0, 0] width 0 height 0
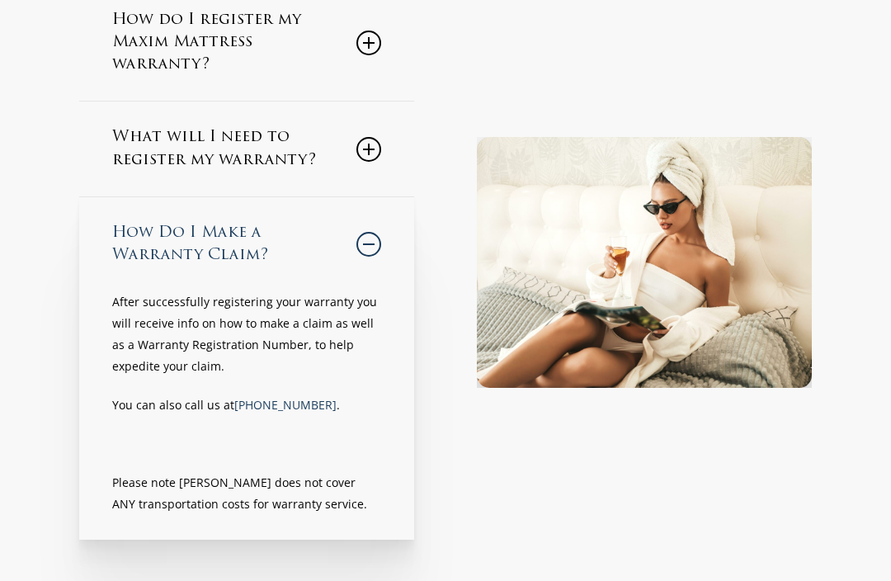
scroll to position [257, 0]
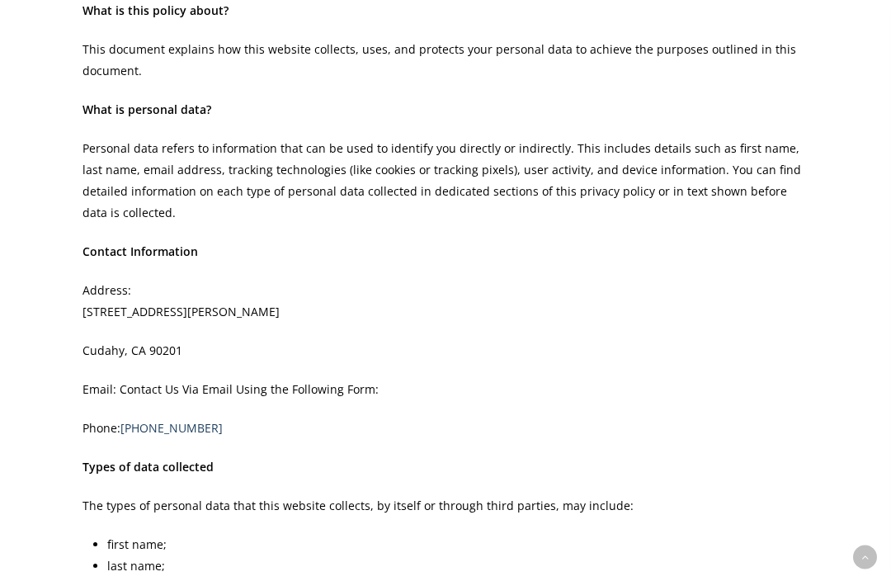
scroll to position [740, 0]
click at [213, 395] on p "Email: Contact Us Via Email Using the Following Form:" at bounding box center [445, 397] width 726 height 39
click at [203, 395] on p "Email: Contact Us Via Email Using the Following Form:" at bounding box center [445, 397] width 726 height 39
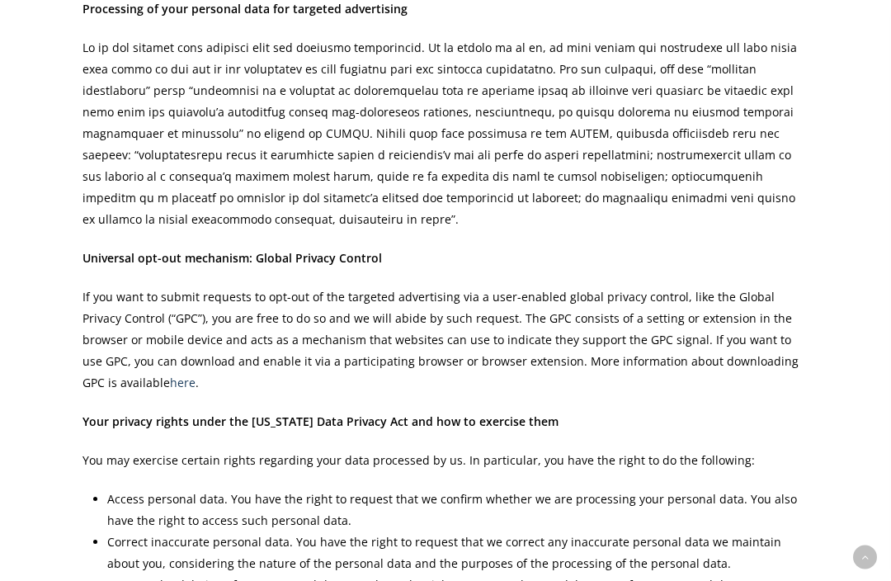
scroll to position [17392, 0]
